Goal: Information Seeking & Learning: Learn about a topic

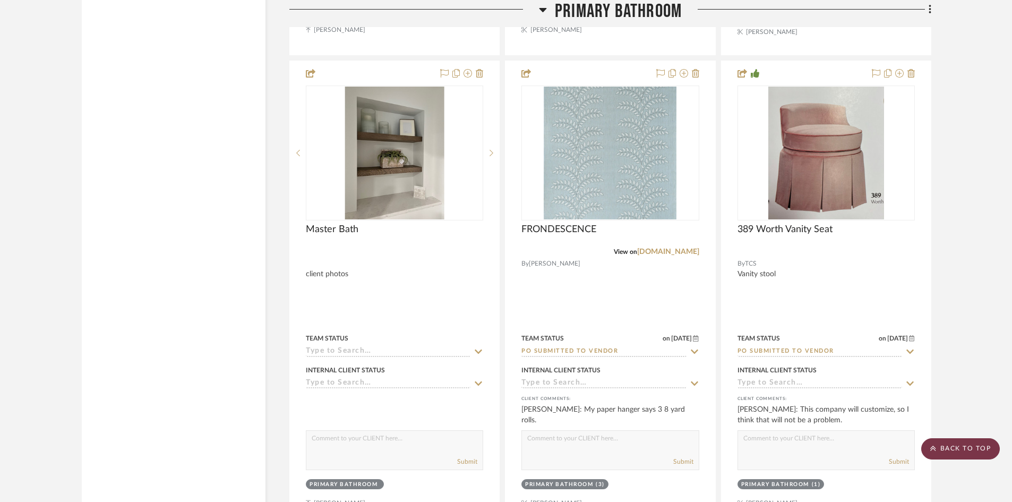
click at [969, 449] on scroll-to-top-button "BACK TO TOP" at bounding box center [960, 448] width 79 height 21
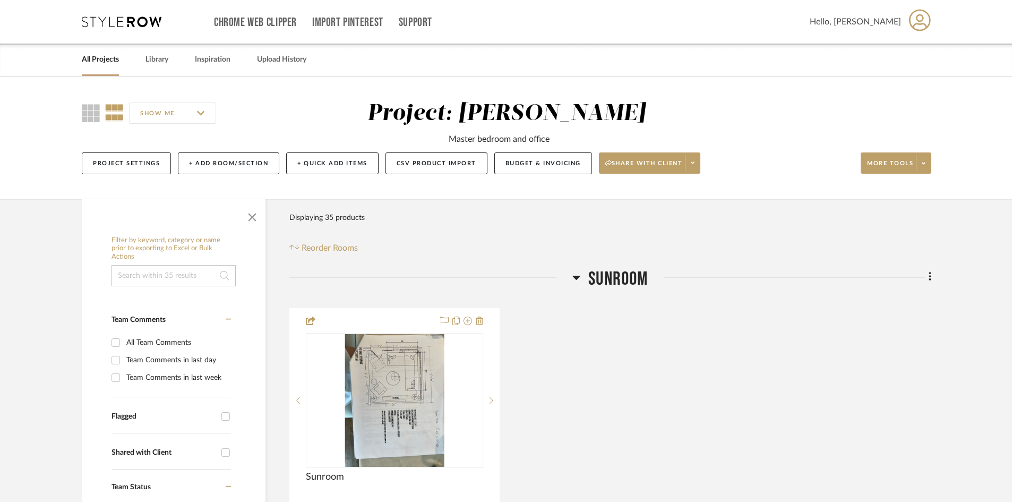
click at [107, 59] on link "All Projects" at bounding box center [100, 60] width 37 height 14
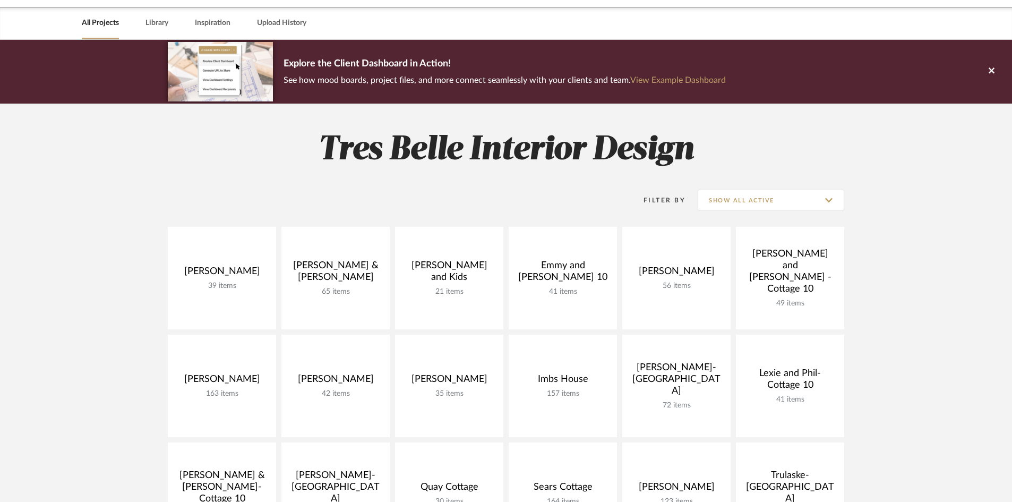
scroll to position [212, 0]
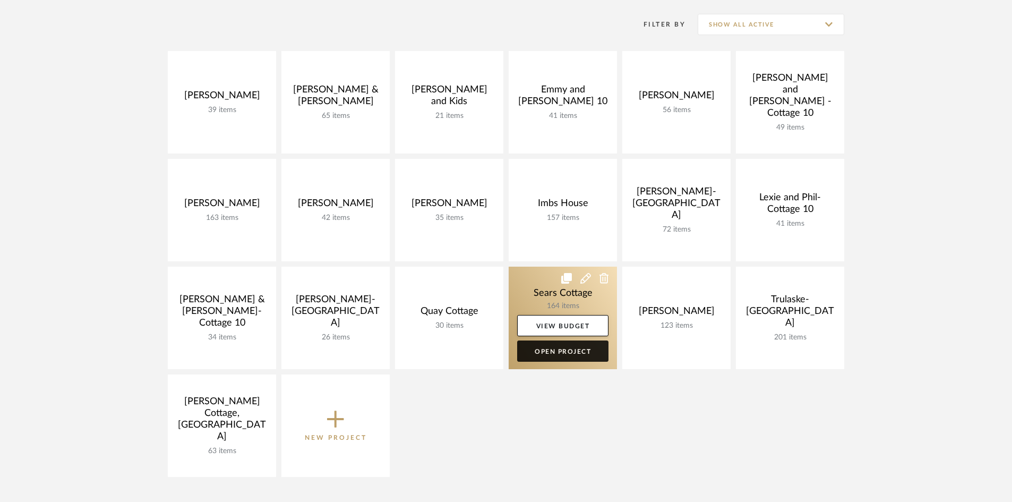
click at [555, 348] on link "Open Project" at bounding box center [562, 350] width 91 height 21
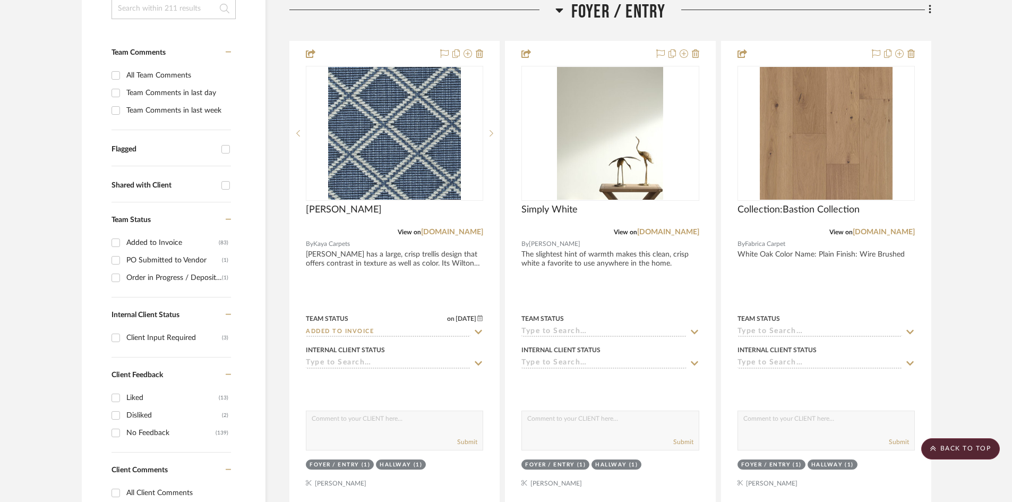
scroll to position [319, 0]
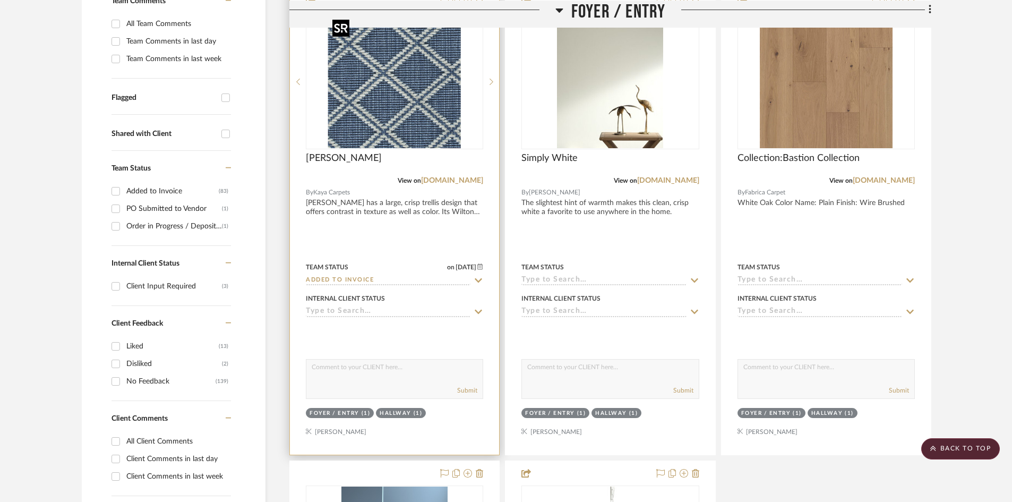
click at [406, 110] on img "0" at bounding box center [394, 81] width 133 height 133
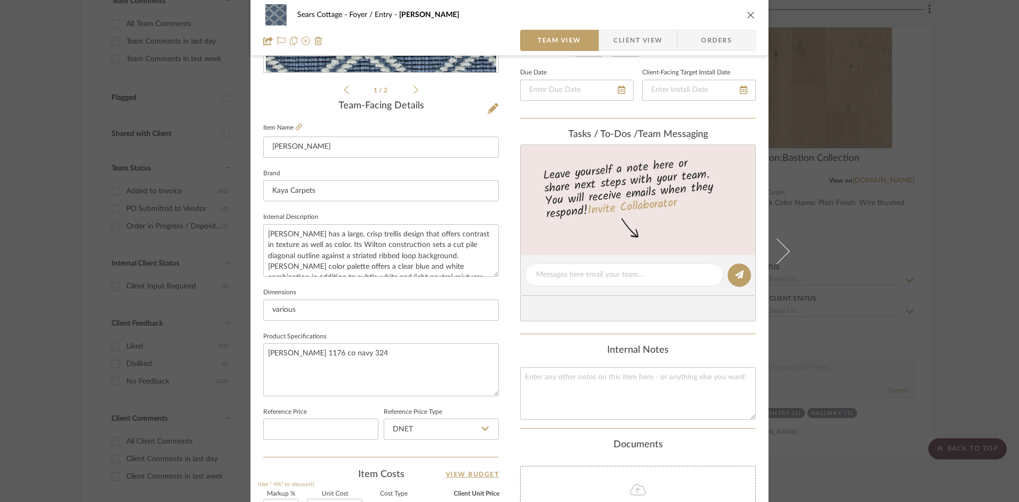
scroll to position [212, 0]
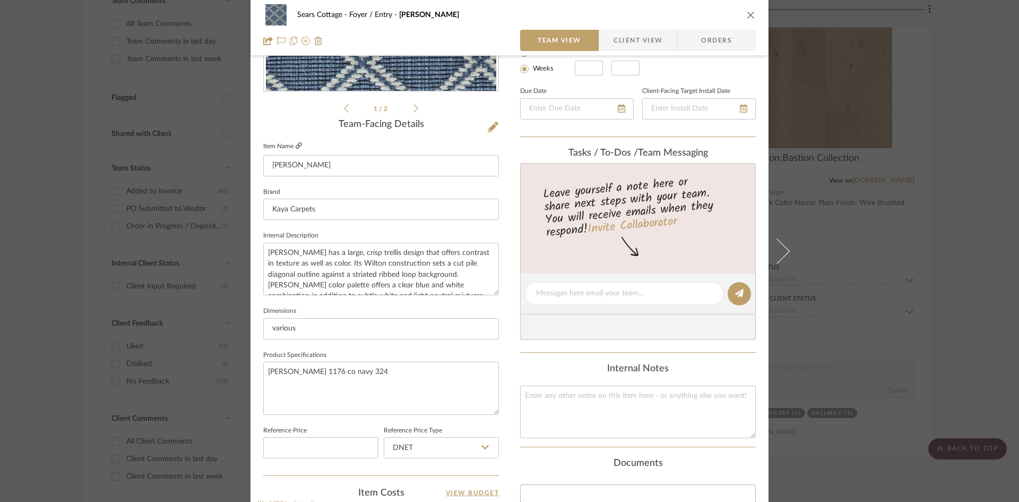
click at [296, 144] on icon at bounding box center [299, 145] width 6 height 6
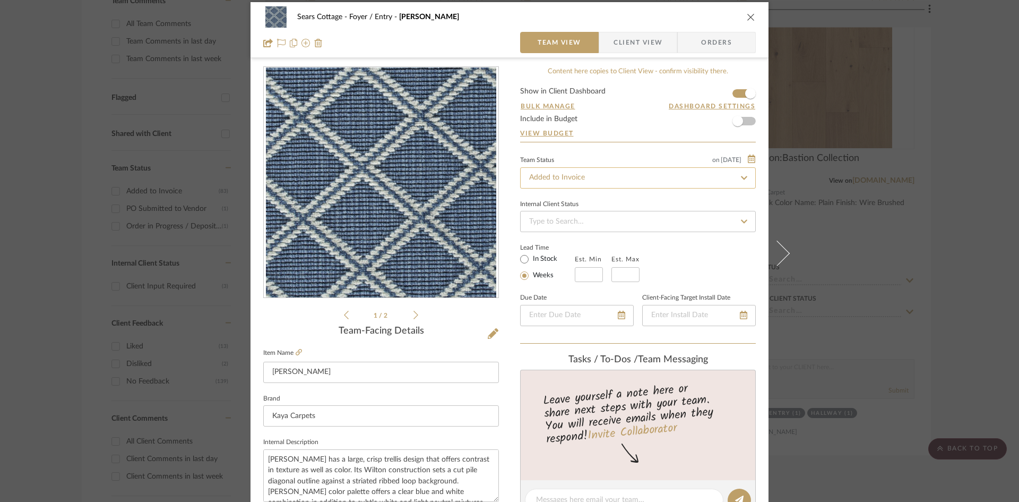
scroll to position [0, 0]
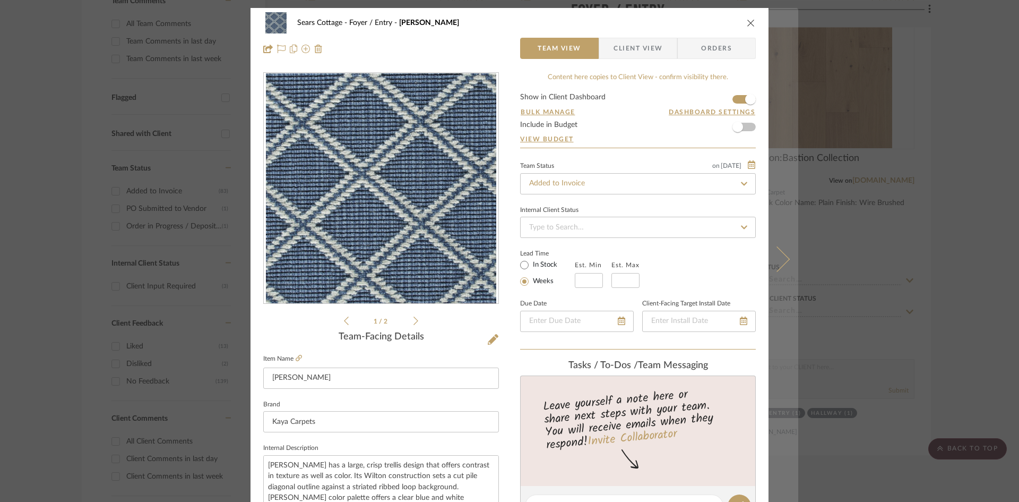
click at [775, 258] on icon at bounding box center [776, 258] width 25 height 25
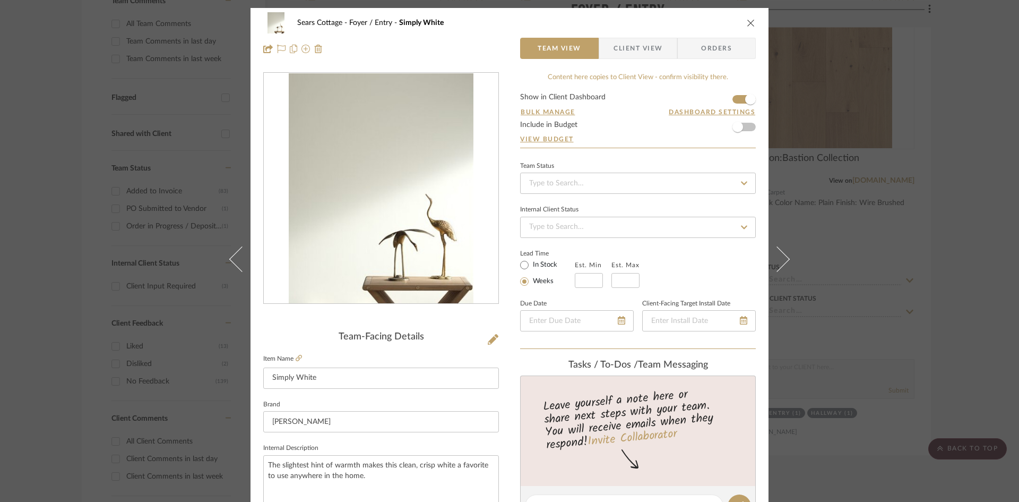
click at [751, 20] on icon "close" at bounding box center [751, 23] width 8 height 8
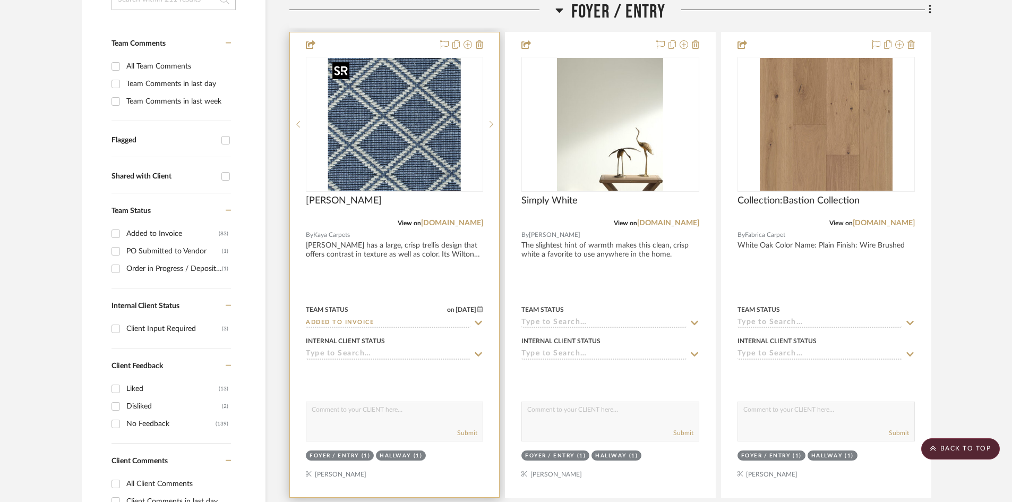
scroll to position [265, 0]
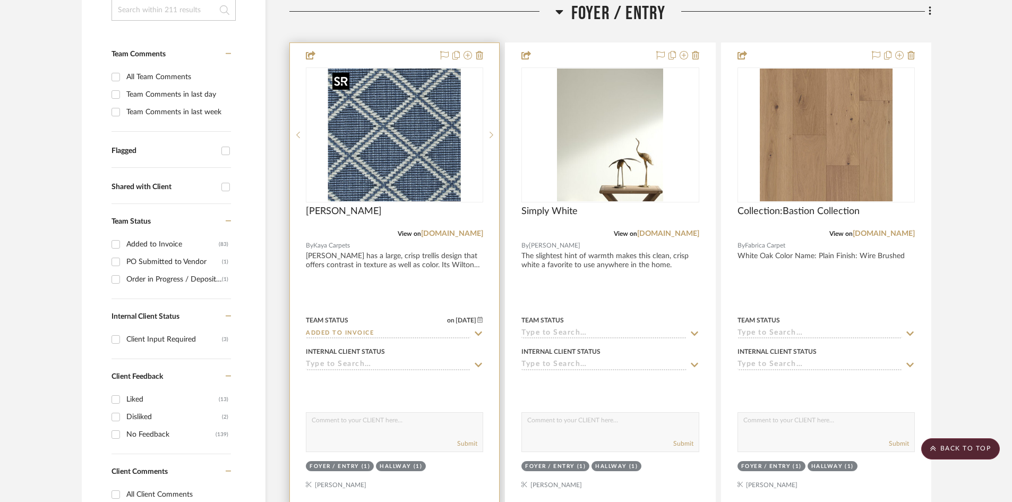
click at [418, 137] on img "0" at bounding box center [394, 134] width 133 height 133
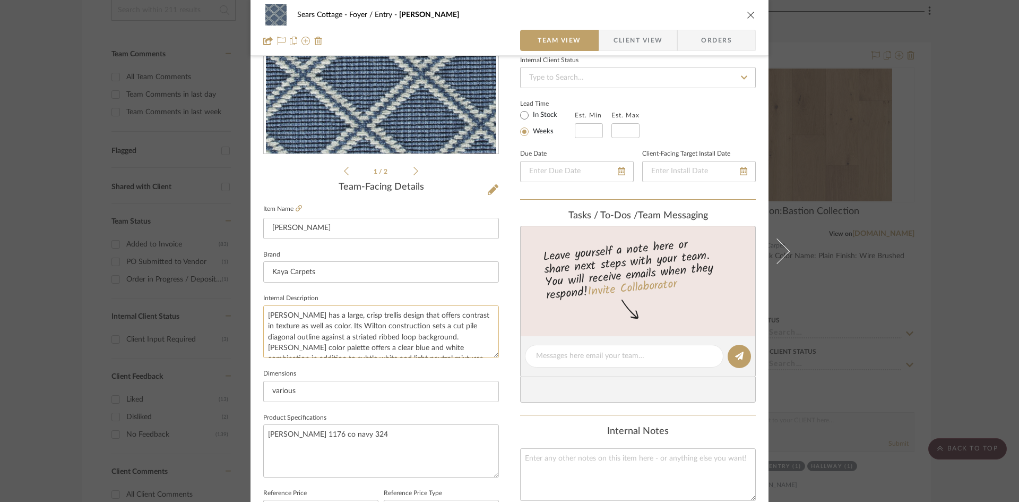
scroll to position [159, 0]
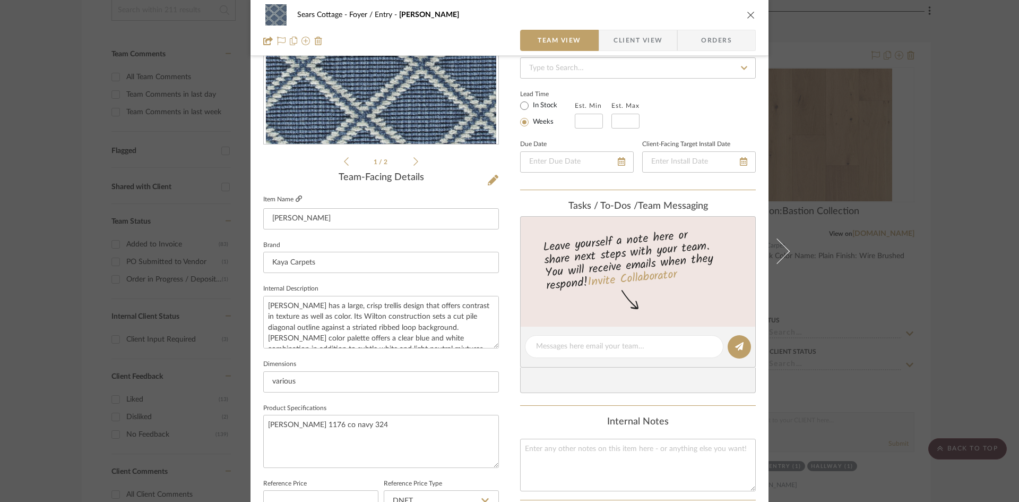
click at [296, 197] on icon at bounding box center [299, 198] width 6 height 6
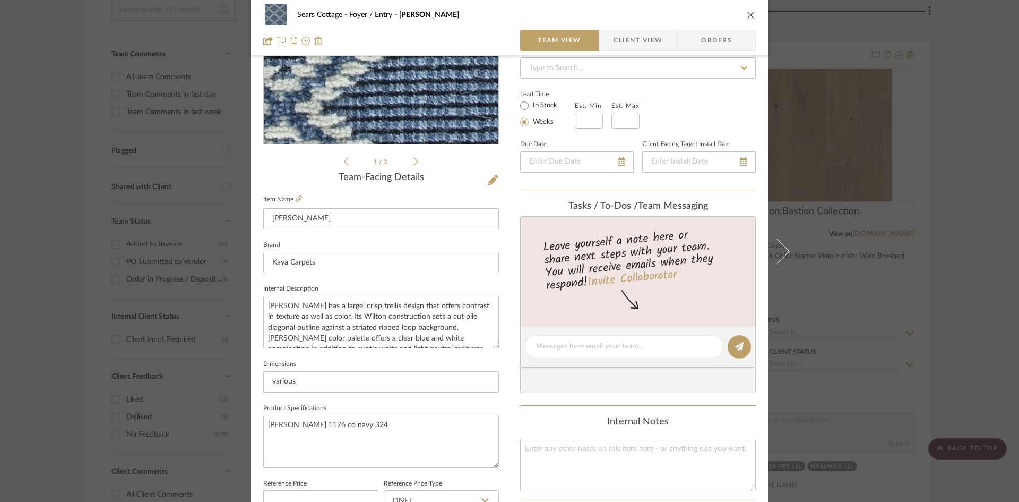
click at [392, 90] on img "0" at bounding box center [381, 29] width 230 height 230
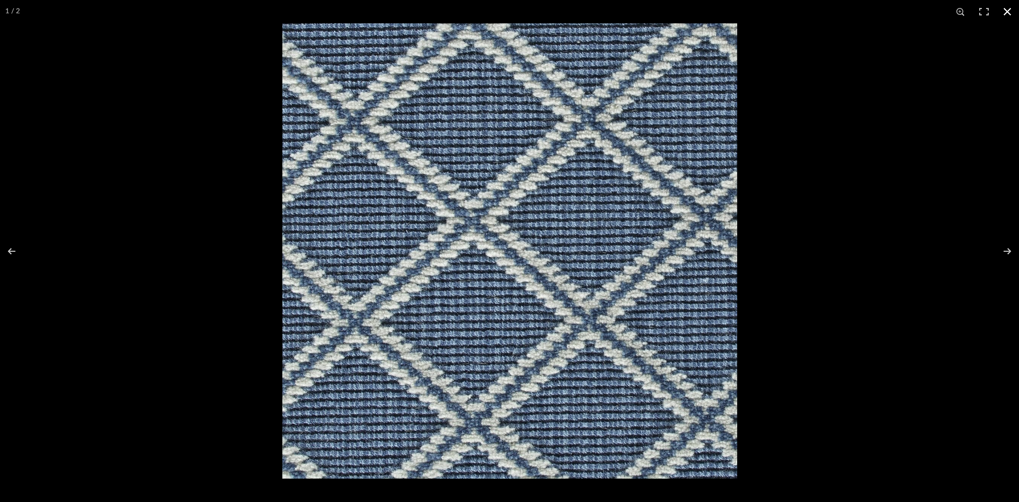
click at [1006, 10] on button at bounding box center [1007, 11] width 23 height 23
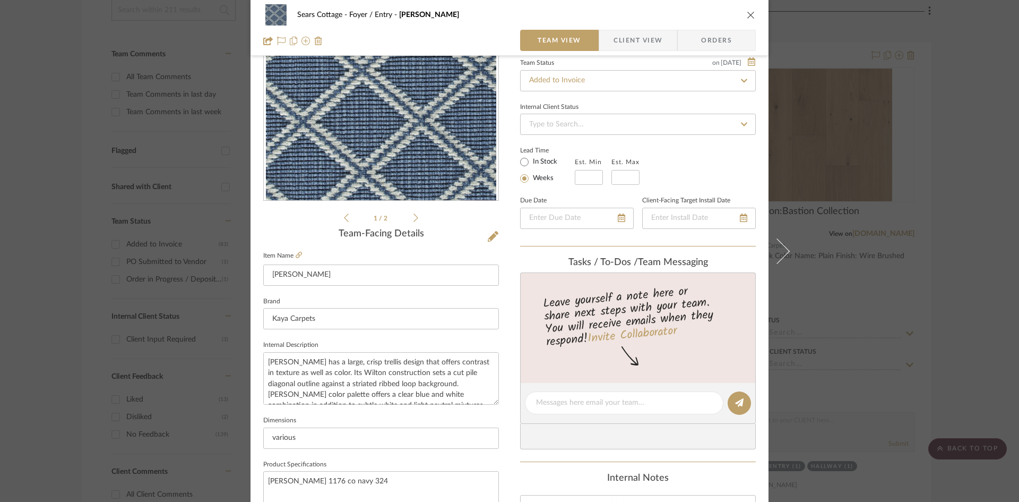
scroll to position [106, 0]
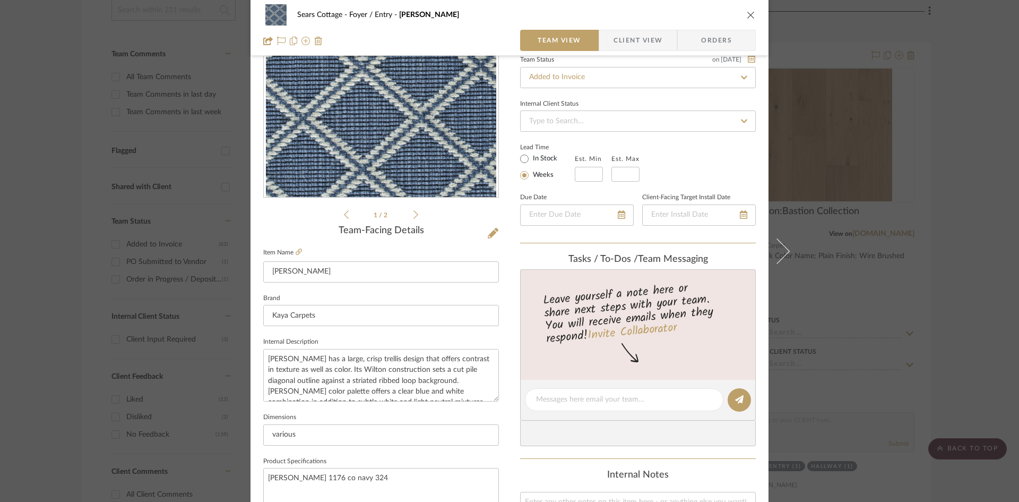
click at [747, 13] on icon "close" at bounding box center [751, 15] width 8 height 8
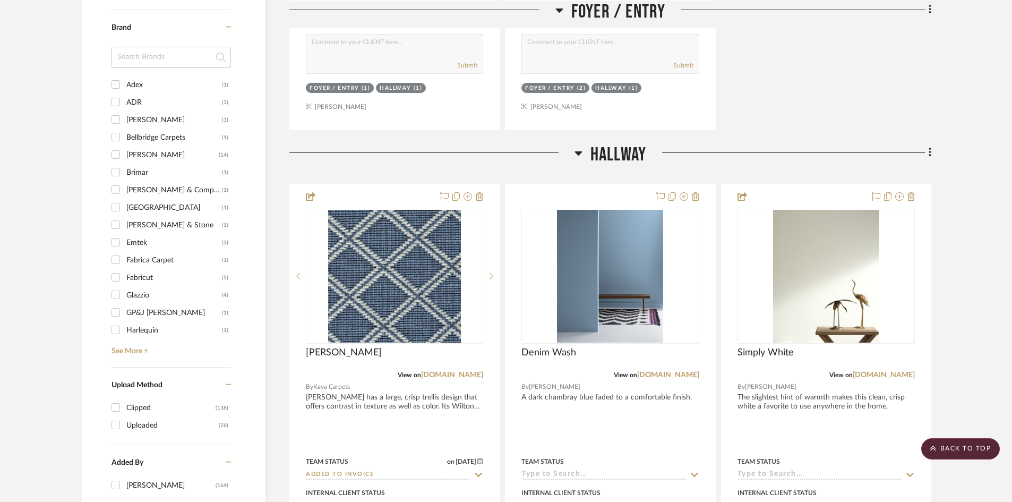
scroll to position [1168, 0]
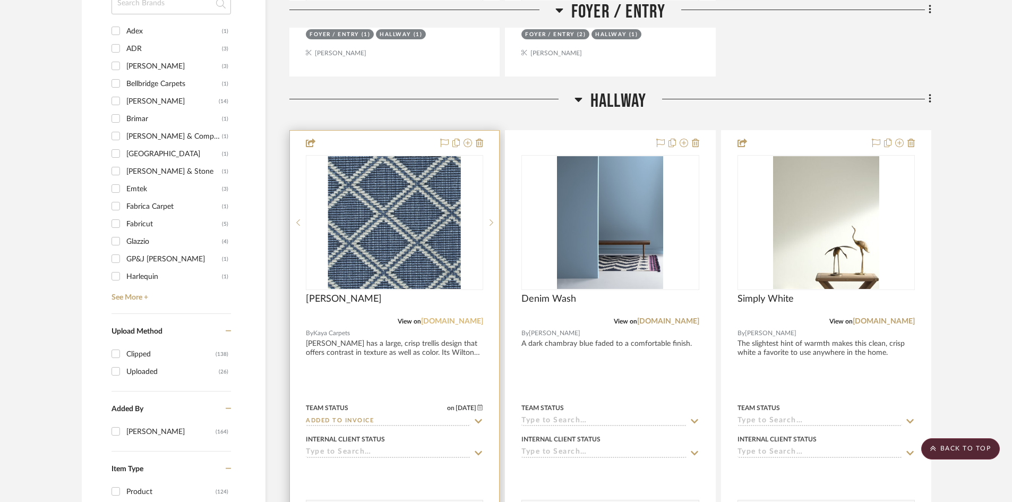
click at [441, 319] on link "[DOMAIN_NAME]" at bounding box center [452, 320] width 62 height 7
